Goal: Communication & Community: Answer question/provide support

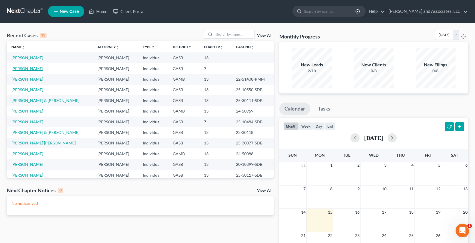
click at [35, 69] on link "[PERSON_NAME]" at bounding box center [27, 68] width 32 height 5
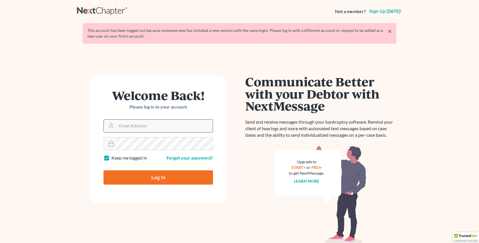
click at [124, 126] on input "Email Address" at bounding box center [165, 126] width 96 height 13
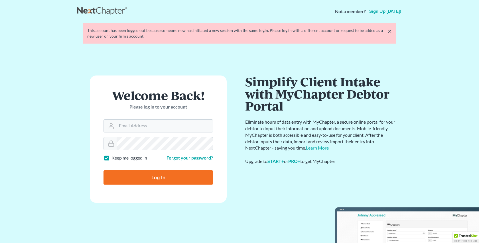
type input "[EMAIL_ADDRESS][DOMAIN_NAME]"
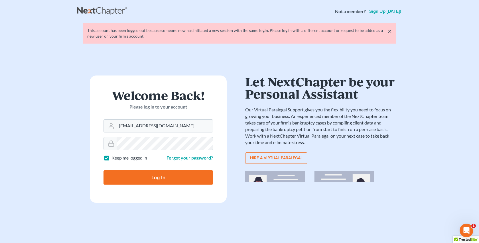
click at [157, 179] on input "Log In" at bounding box center [159, 178] width 110 height 14
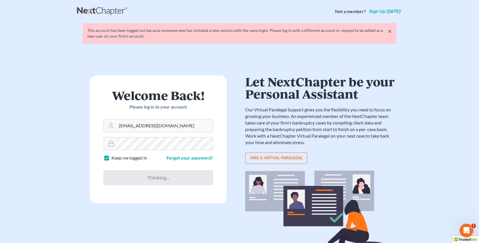
type input "Thinking..."
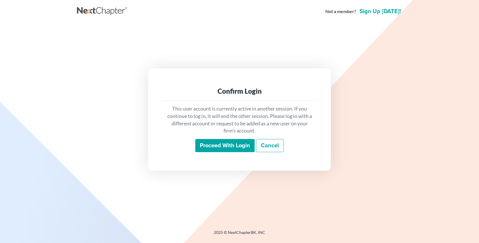
click at [229, 143] on input "Proceed with login" at bounding box center [224, 145] width 59 height 13
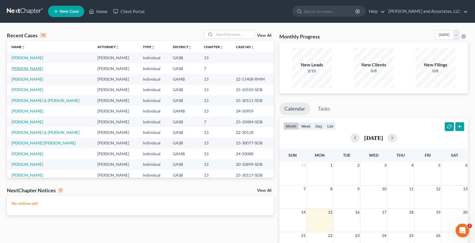
click at [33, 68] on link "[PERSON_NAME]" at bounding box center [27, 68] width 32 height 5
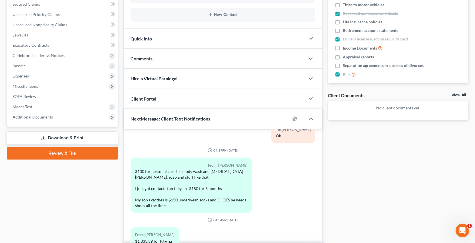
scroll to position [157, 0]
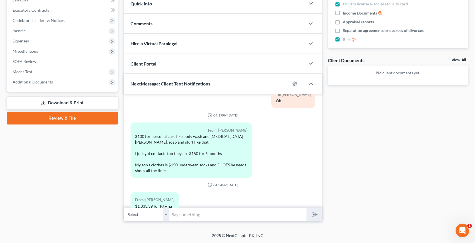
click at [167, 218] on select "Select +1 (478) 278-0608 - Lynisha Sherrod" at bounding box center [147, 215] width 46 height 14
click at [124, 208] on select "Select +1 (478) 278-0608 - Lynisha Sherrod" at bounding box center [147, 215] width 46 height 14
drag, startPoint x: 187, startPoint y: 216, endPoint x: 194, endPoint y: 220, distance: 7.2
click at [188, 215] on input "text" at bounding box center [237, 215] width 137 height 14
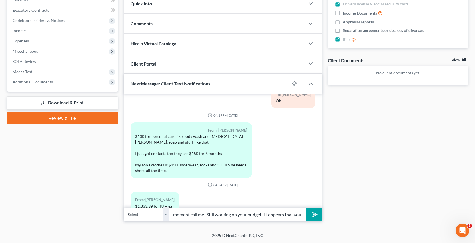
type input "Good Morning Lynisha this is Rose from Atty Walker's Office, when you get a mom…"
click at [306, 208] on button "submit" at bounding box center [314, 214] width 16 height 13
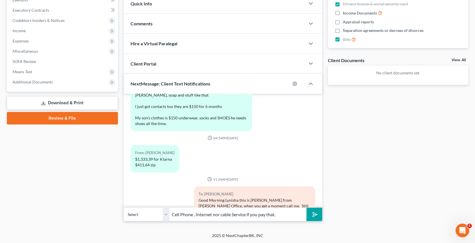
type input "Cell Phone , Internet nor cable Service if you pay that."
click at [306, 208] on button "submit" at bounding box center [314, 214] width 16 height 13
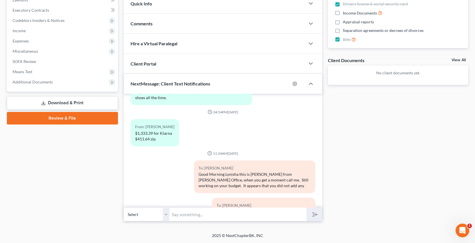
scroll to position [1858, 0]
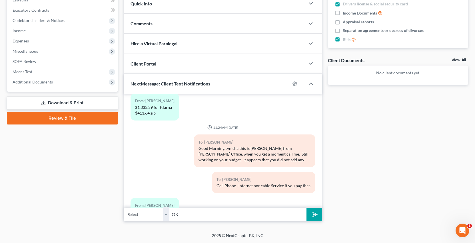
type input "OK"
click at [306, 208] on button "submit" at bounding box center [314, 214] width 16 height 13
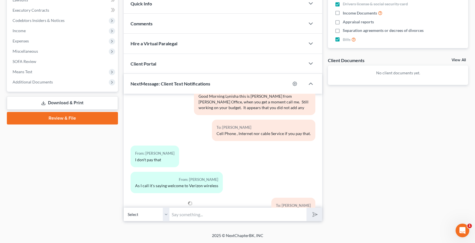
click at [367, 175] on div "Docs Tasks Events Fees Timer 46% Completed Nothing here yet! Credit Counseling …" at bounding box center [398, 60] width 146 height 324
